Goal: Communication & Community: Ask a question

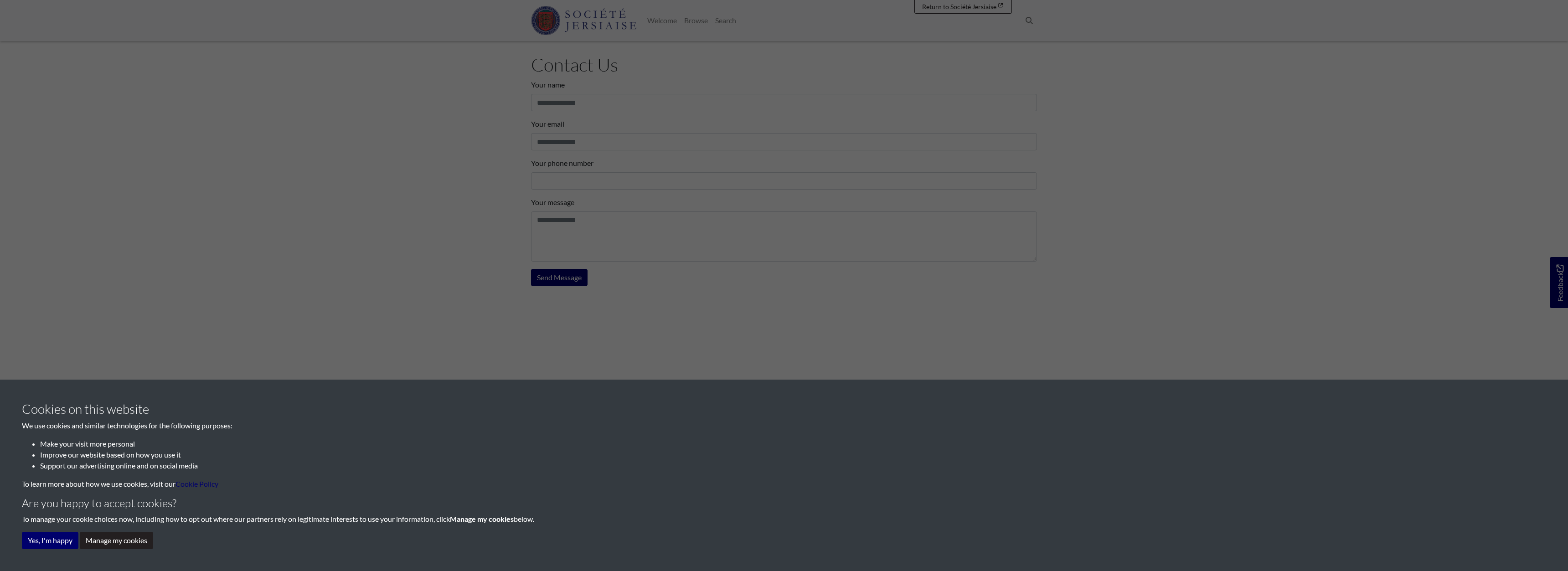
click at [221, 68] on div "Cookies on this website We use cookies and similar technologies for the followi…" at bounding box center [784, 285] width 1568 height 571
click at [44, 535] on button "Yes, I'm happy" at bounding box center [50, 540] width 56 height 17
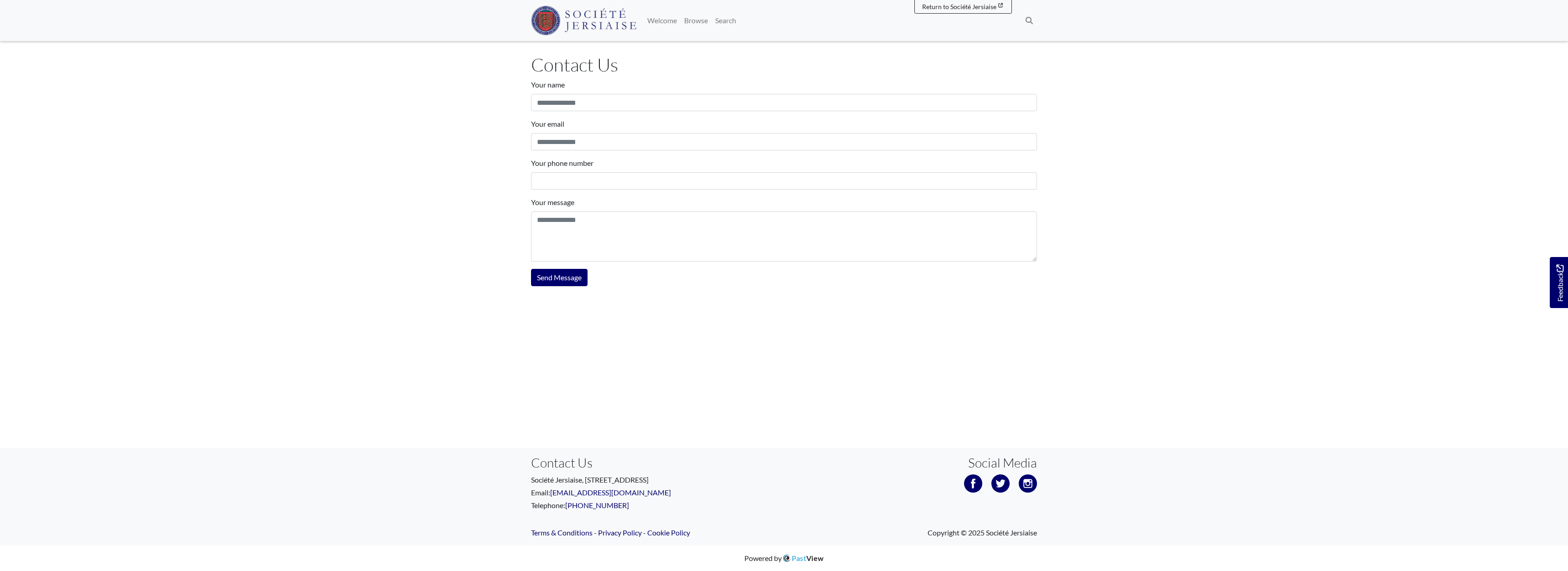
click at [570, 19] on img at bounding box center [584, 20] width 105 height 29
click at [643, 226] on textarea "Your message" at bounding box center [784, 237] width 506 height 51
click at [599, 109] on input "Your name" at bounding box center [784, 102] width 506 height 17
type input "**********"
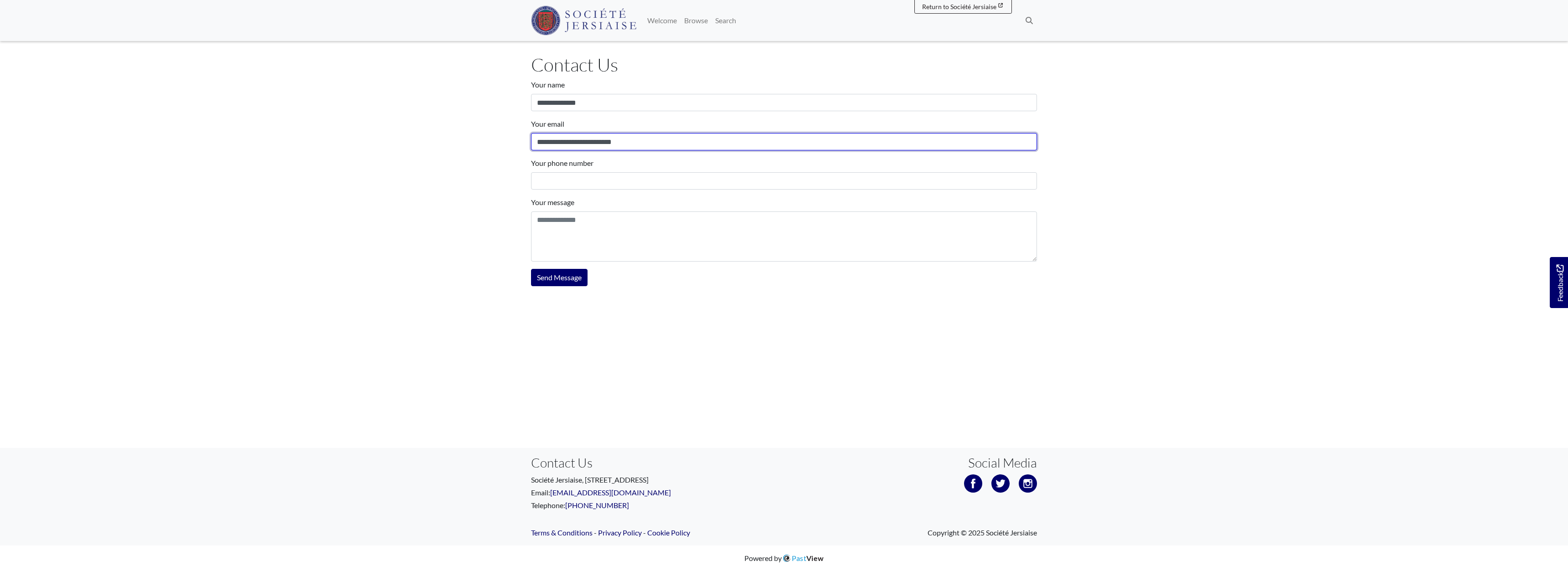
type input "**********"
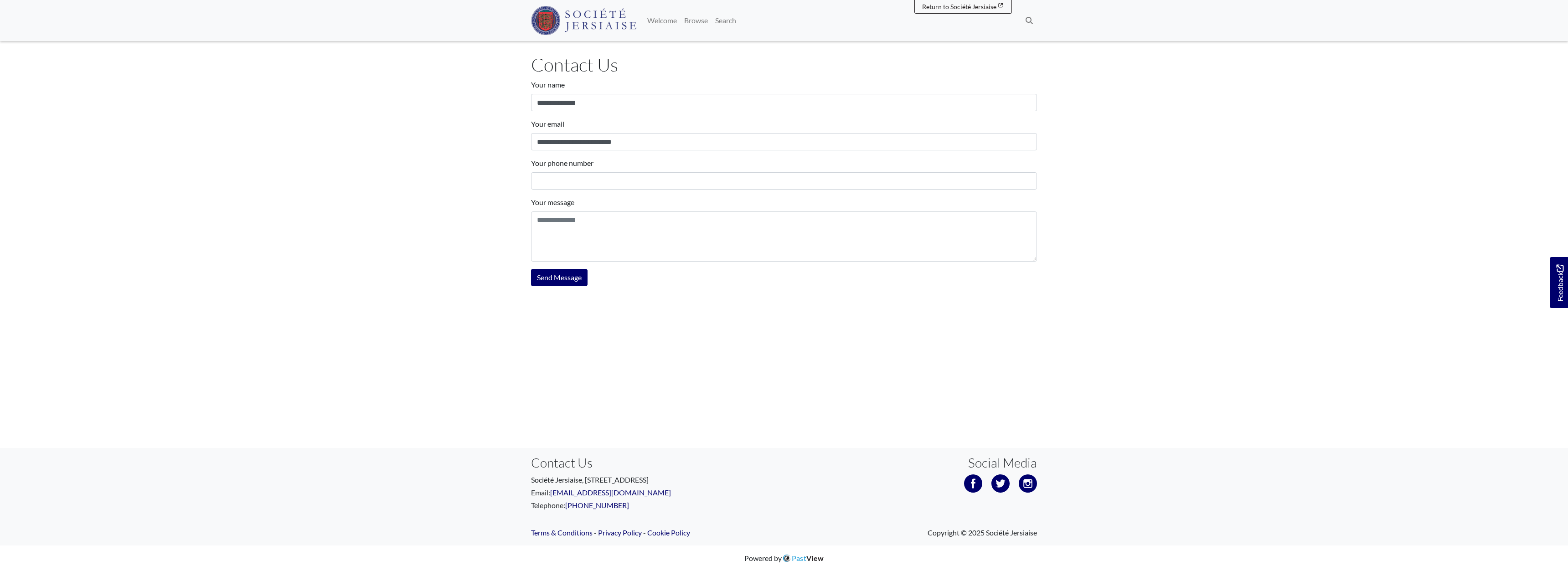
click at [623, 200] on div "Your message" at bounding box center [784, 229] width 506 height 64
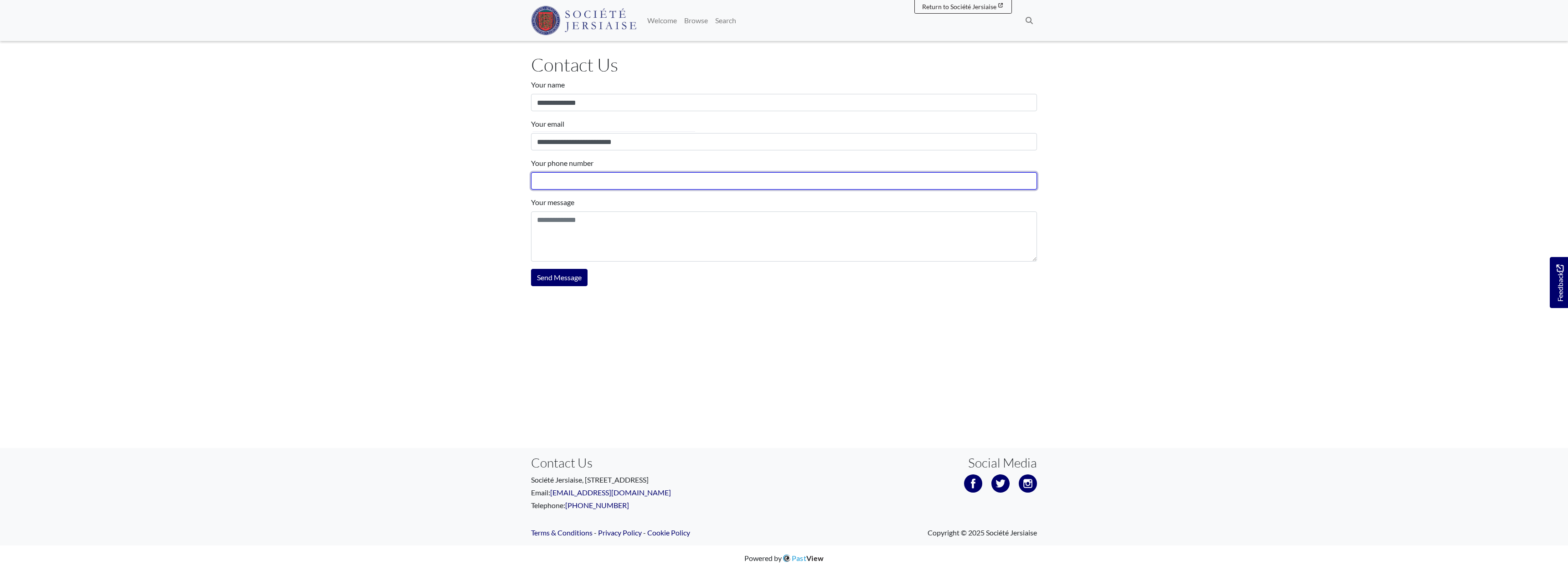
click at [620, 186] on input "Your phone number" at bounding box center [784, 180] width 506 height 17
type input "**********"
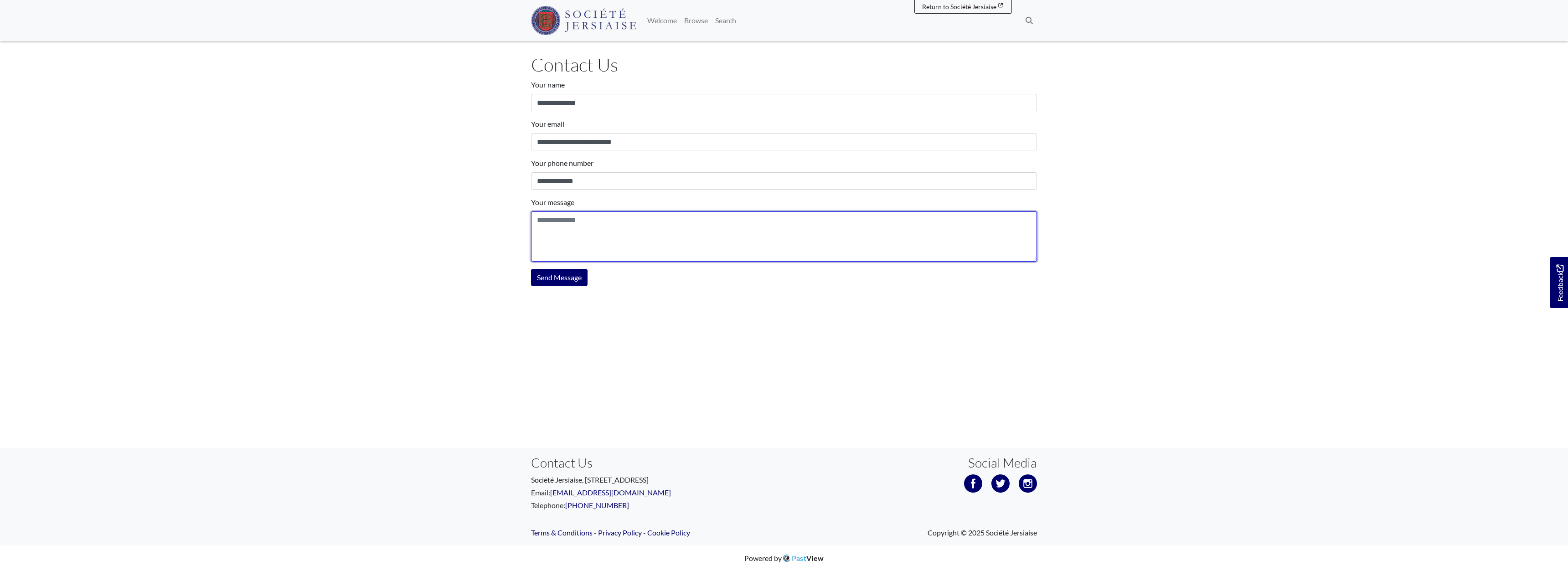
click at [629, 251] on textarea "Your message" at bounding box center [784, 237] width 506 height 51
paste textarea "**********"
click at [535, 222] on textarea "Your message" at bounding box center [784, 237] width 506 height 51
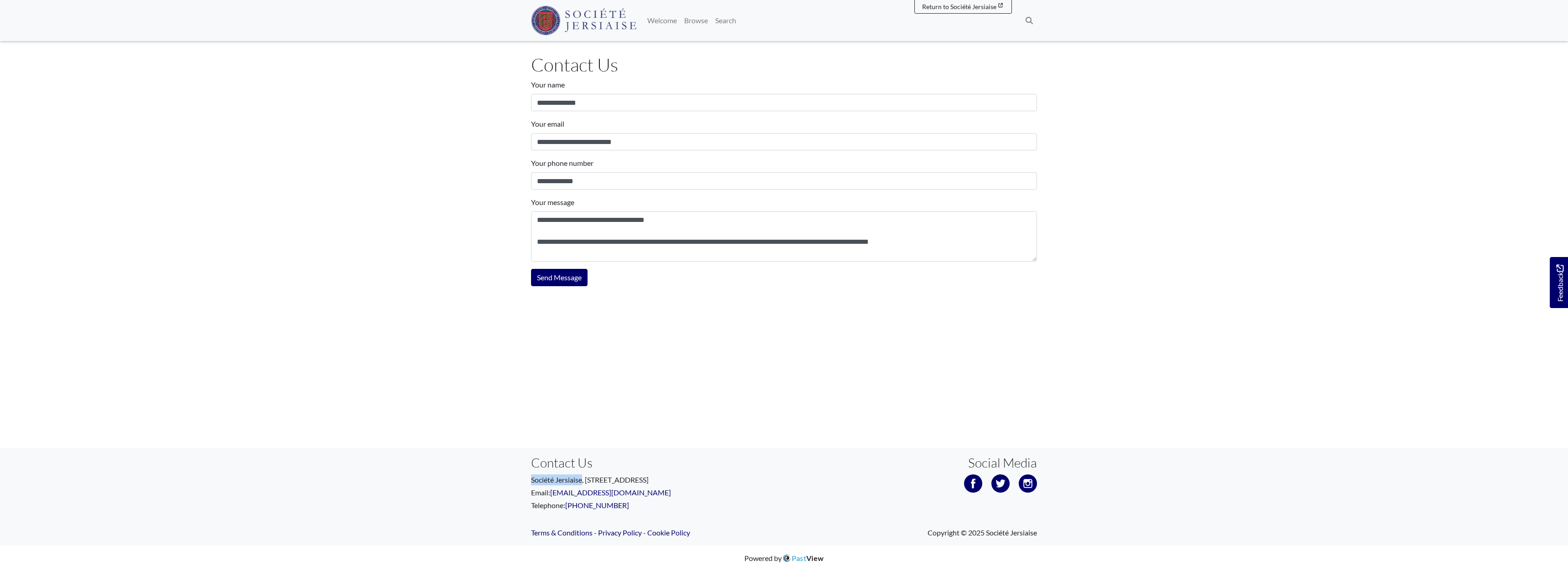
drag, startPoint x: 531, startPoint y: 481, endPoint x: 583, endPoint y: 479, distance: 52.0
click at [583, 479] on p "Société Jersiaise, [STREET_ADDRESS]" at bounding box center [654, 479] width 246 height 11
copy p "Société Jersiaise"
click at [553, 221] on textarea "Your message" at bounding box center [784, 237] width 506 height 51
paste textarea "**********"
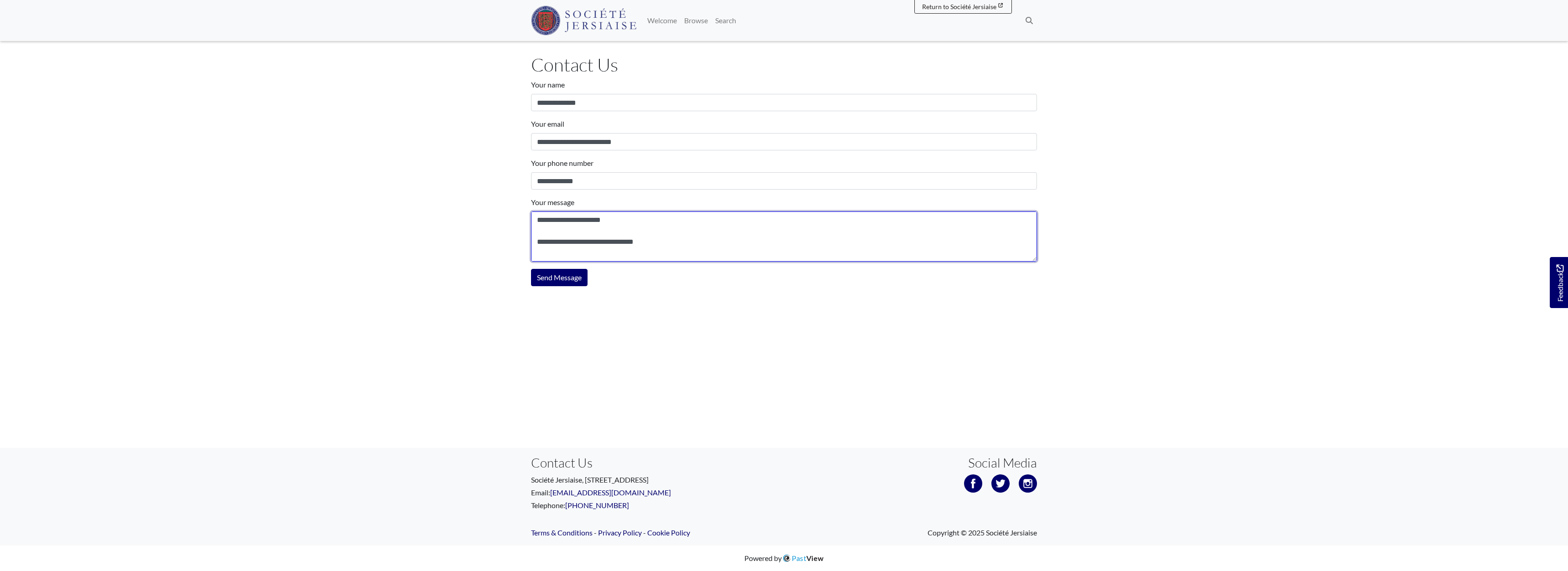
click at [554, 221] on textarea "Your message" at bounding box center [784, 237] width 506 height 51
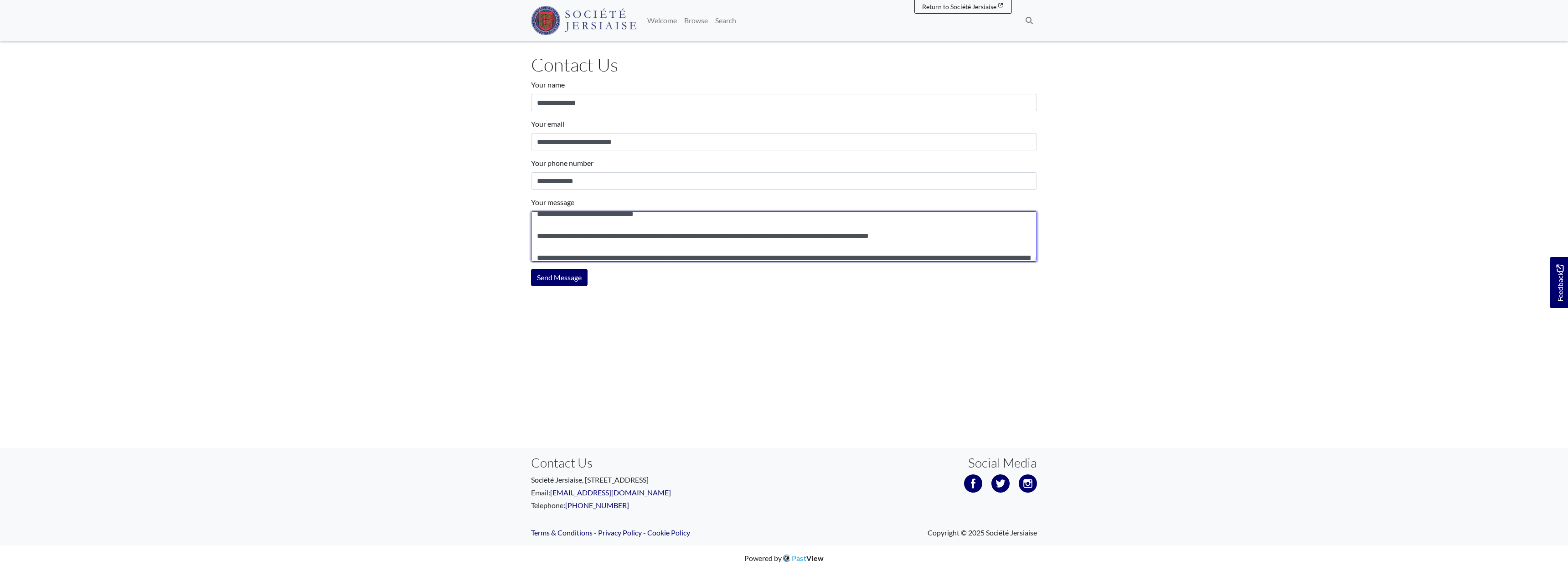
scroll to position [27, 0]
drag, startPoint x: 931, startPoint y: 220, endPoint x: 713, endPoint y: 239, distance: 218.8
click at [713, 239] on textarea "Your message" at bounding box center [784, 237] width 506 height 51
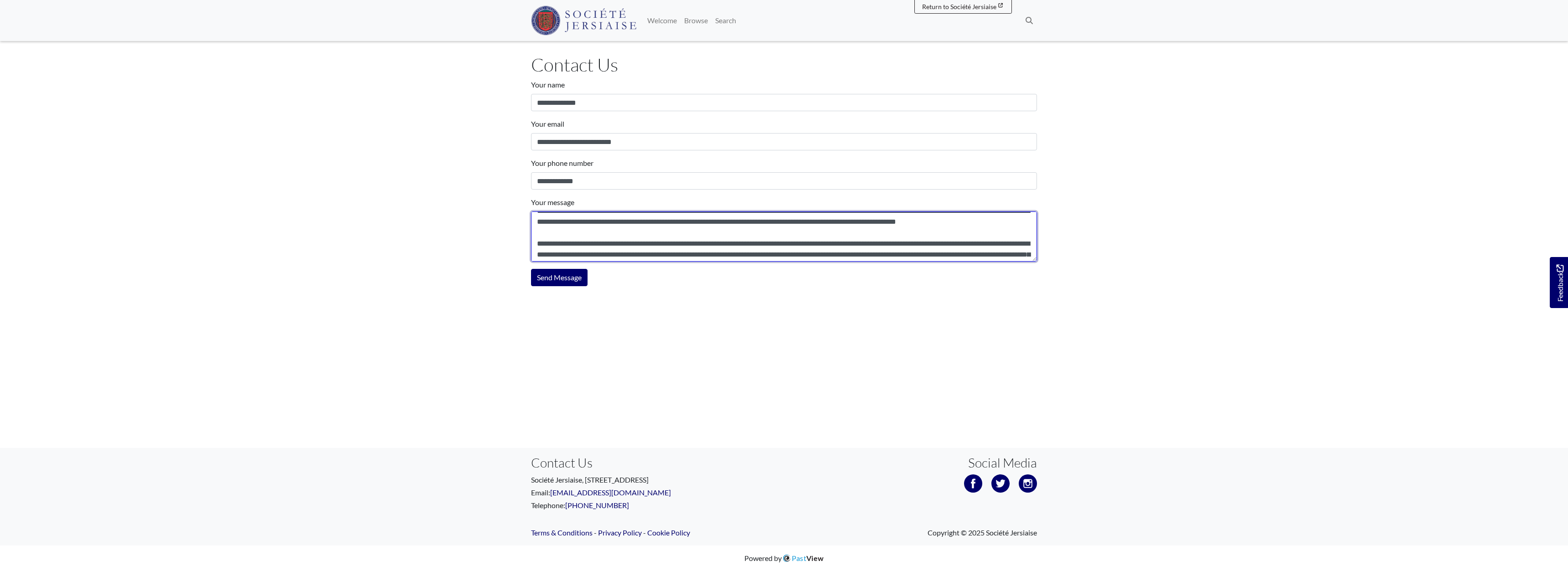
scroll to position [89, 0]
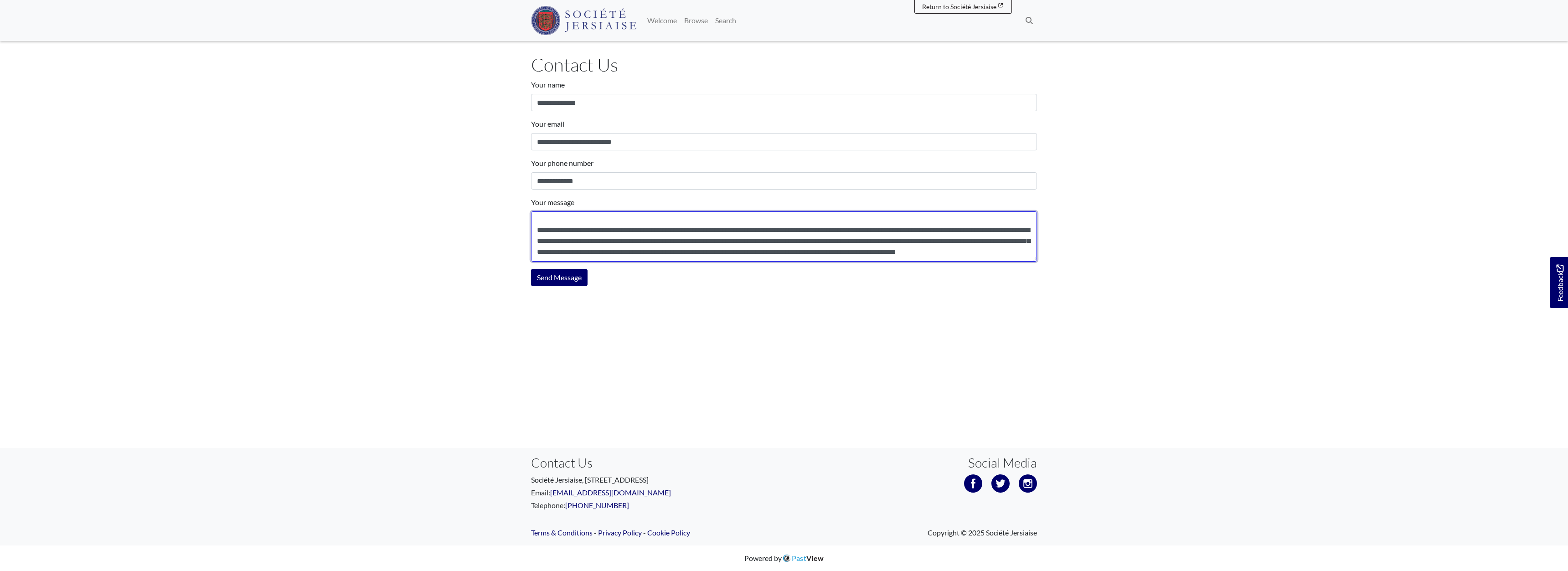
click at [540, 242] on textarea "Your message" at bounding box center [784, 237] width 506 height 51
click at [544, 241] on textarea "Your message" at bounding box center [784, 237] width 506 height 51
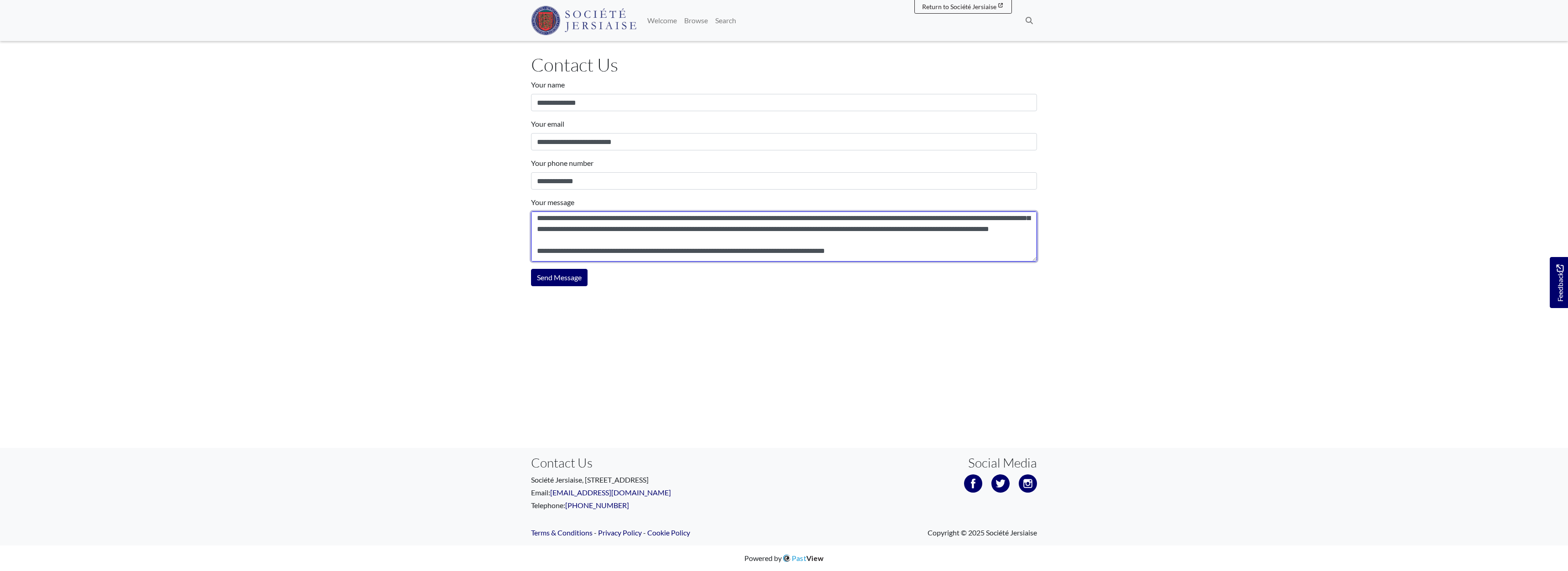
scroll to position [133, 0]
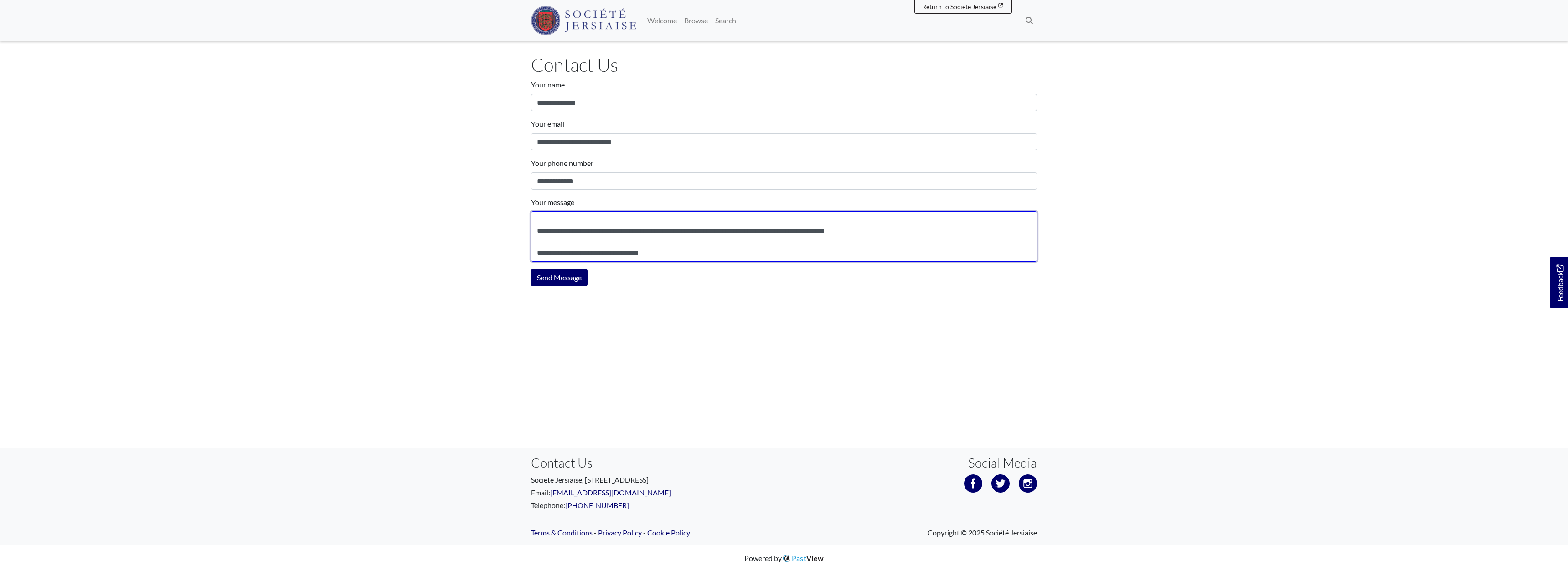
drag, startPoint x: 611, startPoint y: 219, endPoint x: 599, endPoint y: 219, distance: 12.0
click at [599, 219] on textarea "Your message" at bounding box center [784, 237] width 506 height 51
drag, startPoint x: 795, startPoint y: 218, endPoint x: 781, endPoint y: 218, distance: 14.0
click at [781, 218] on textarea "Your message" at bounding box center [784, 237] width 506 height 51
drag, startPoint x: 707, startPoint y: 219, endPoint x: 719, endPoint y: 228, distance: 15.0
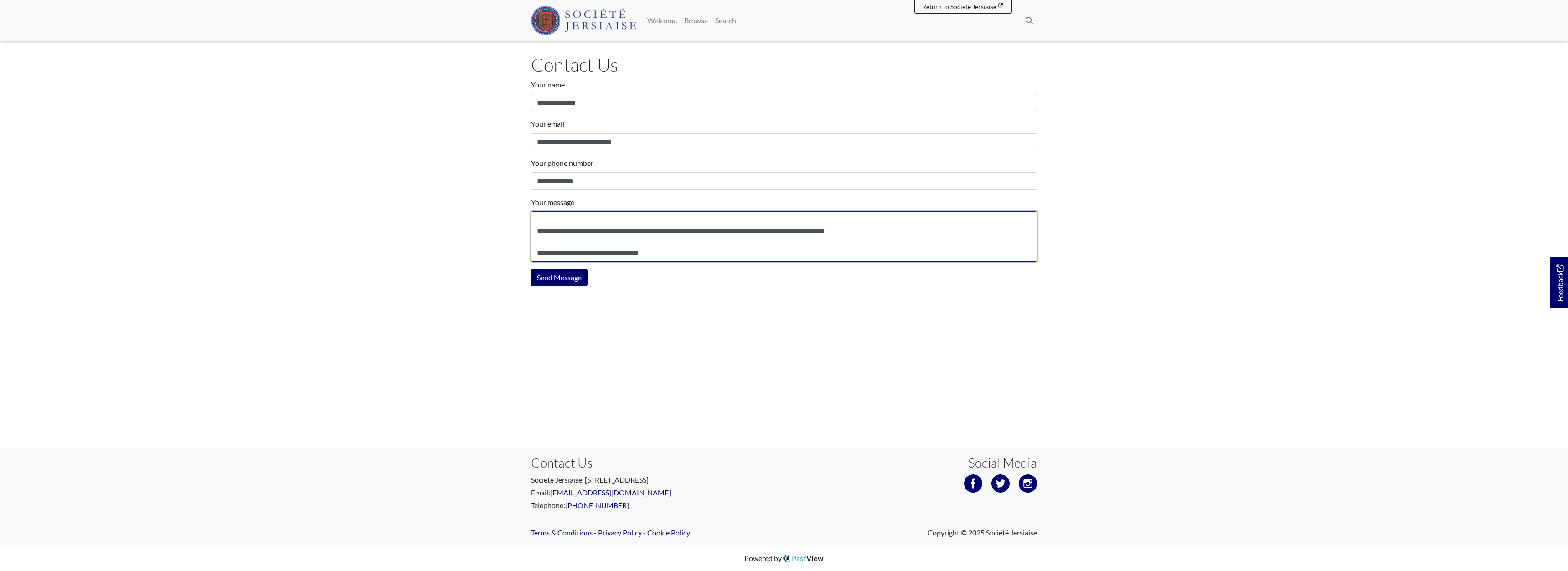
click at [719, 228] on textarea "Your message" at bounding box center [784, 237] width 506 height 51
click at [877, 240] on textarea "**********" at bounding box center [784, 237] width 506 height 51
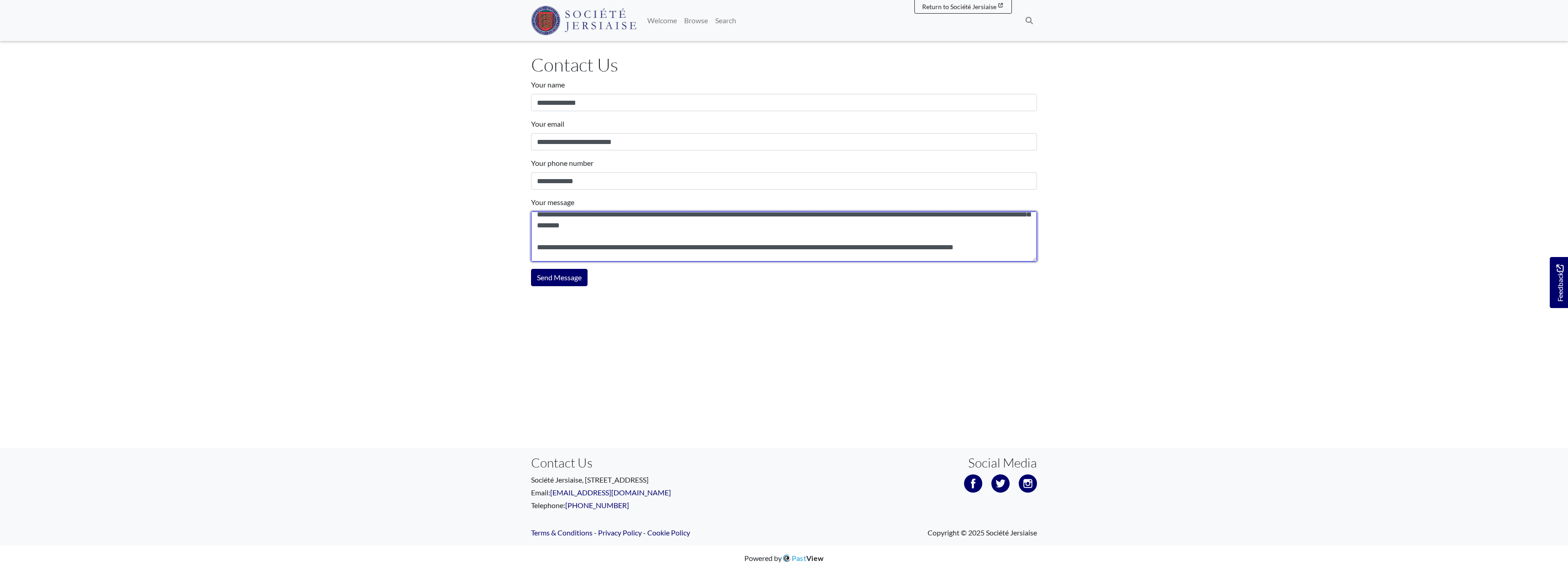
scroll to position [143, 0]
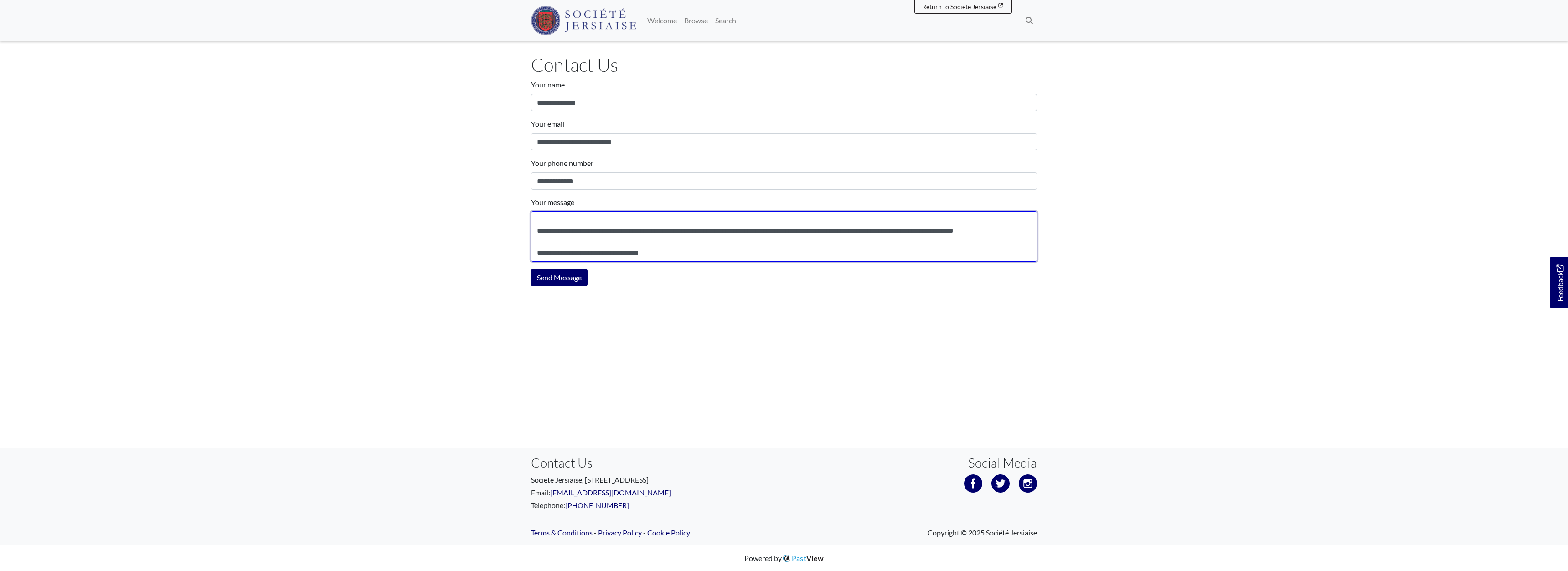
click at [703, 251] on textarea "Your message" at bounding box center [784, 237] width 506 height 51
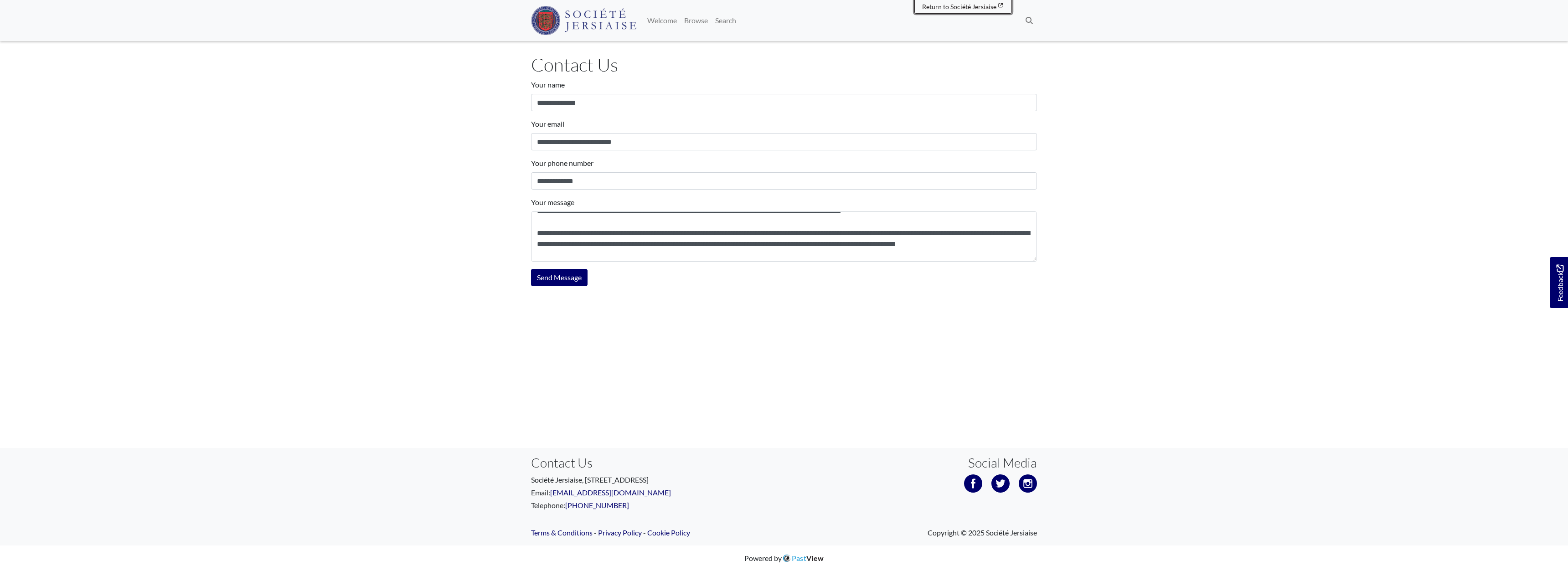
scroll to position [0, 0]
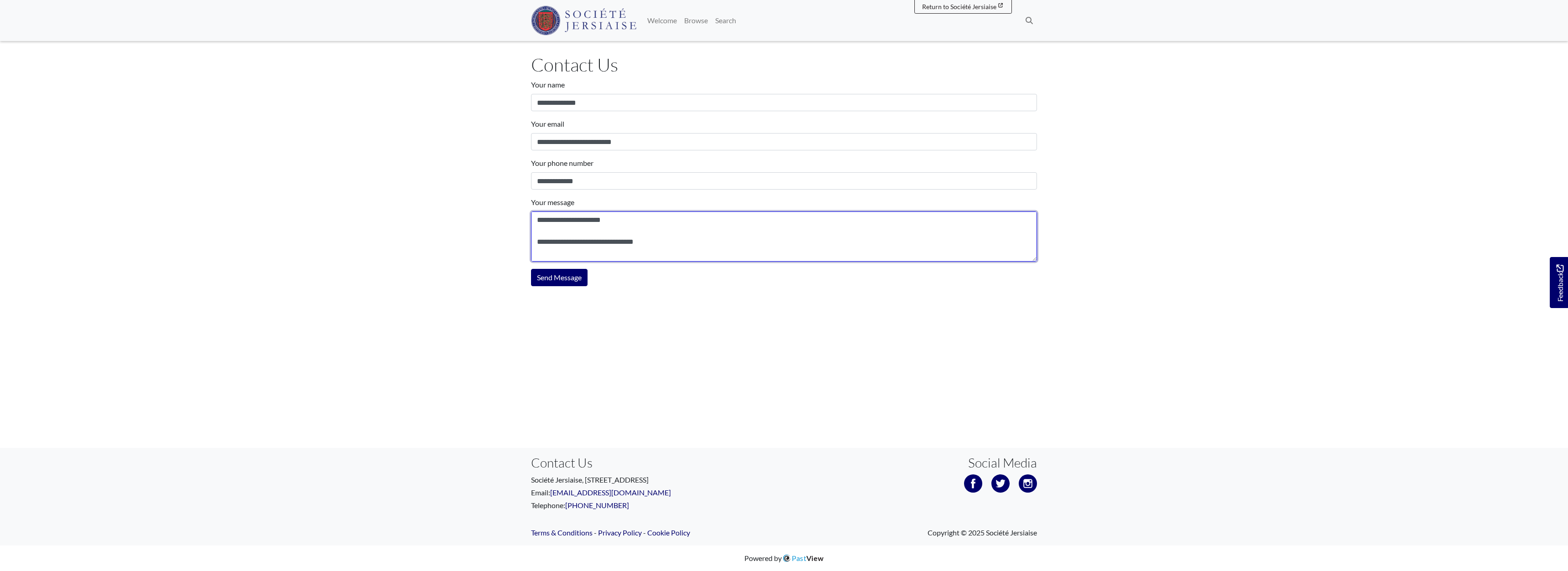
click at [554, 222] on textarea "Your message" at bounding box center [784, 237] width 506 height 51
click at [658, 219] on textarea "Your message" at bounding box center [784, 237] width 506 height 51
click at [605, 222] on textarea "Your message" at bounding box center [784, 237] width 506 height 51
click at [557, 222] on textarea "Your message" at bounding box center [784, 237] width 506 height 51
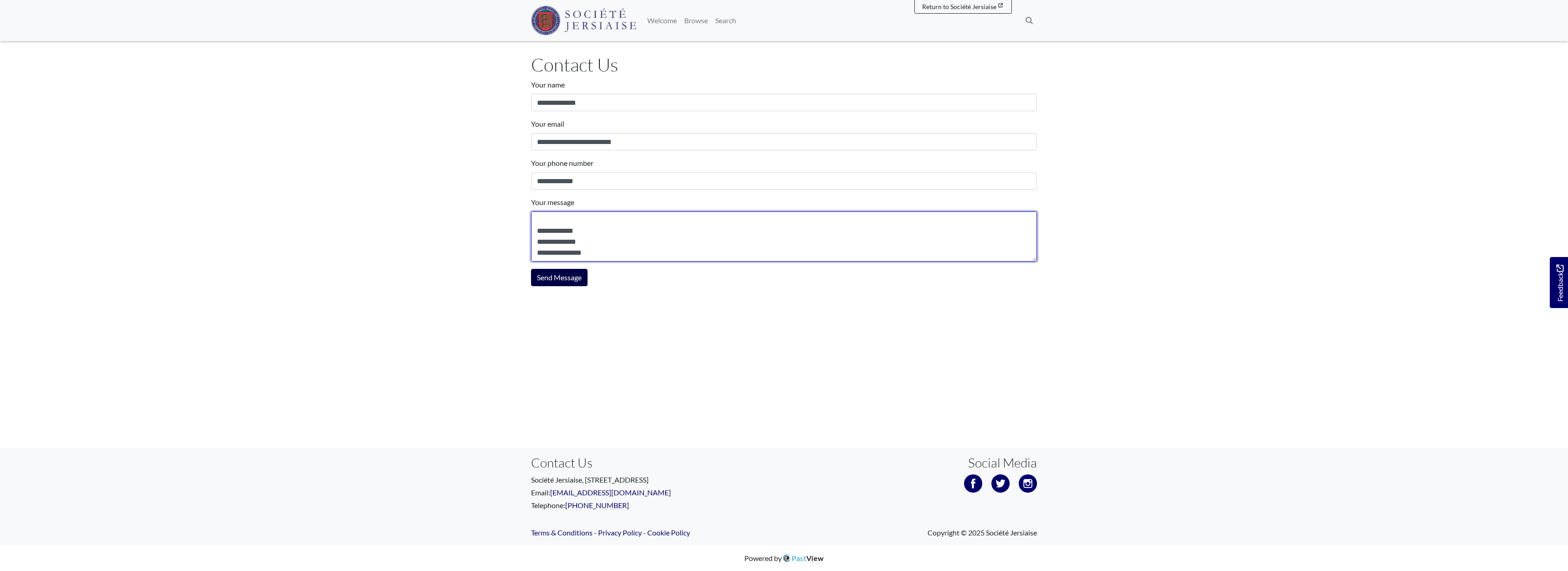
type textarea "**********"
click at [566, 279] on button "Send Message" at bounding box center [559, 277] width 56 height 17
